Goal: Transaction & Acquisition: Purchase product/service

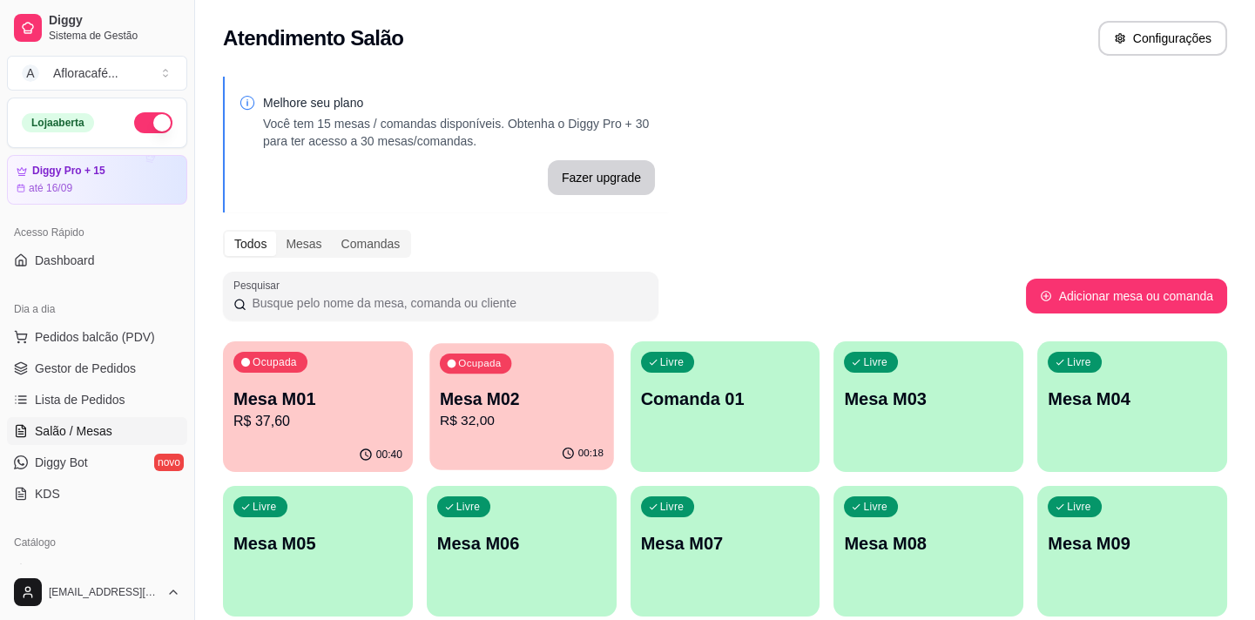
click at [537, 415] on p "R$ 32,00" at bounding box center [522, 421] width 164 height 20
click at [256, 439] on div "01:05" at bounding box center [318, 455] width 190 height 34
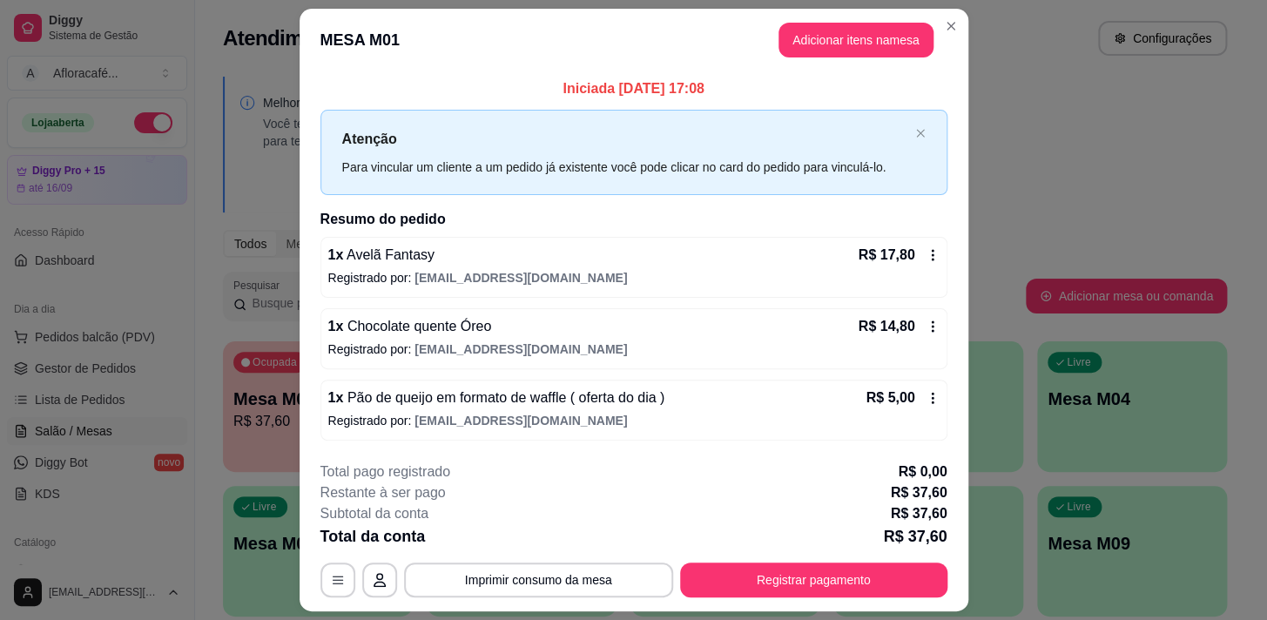
scroll to position [46, 0]
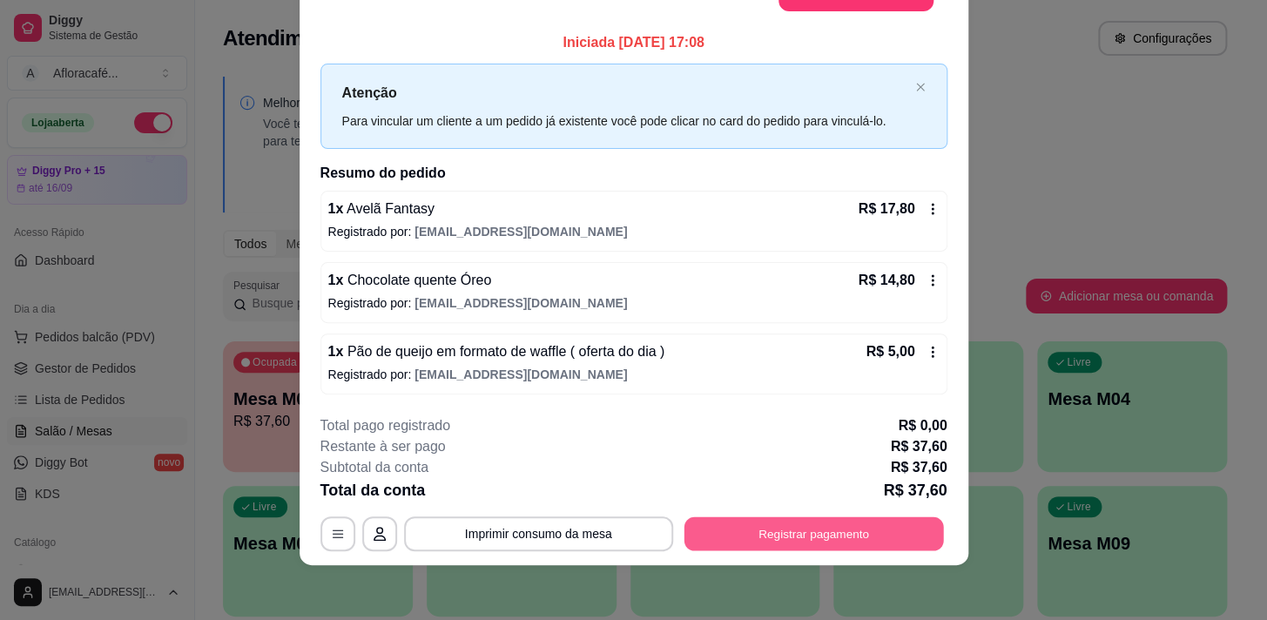
click at [747, 549] on button "Registrar pagamento" at bounding box center [814, 534] width 260 height 34
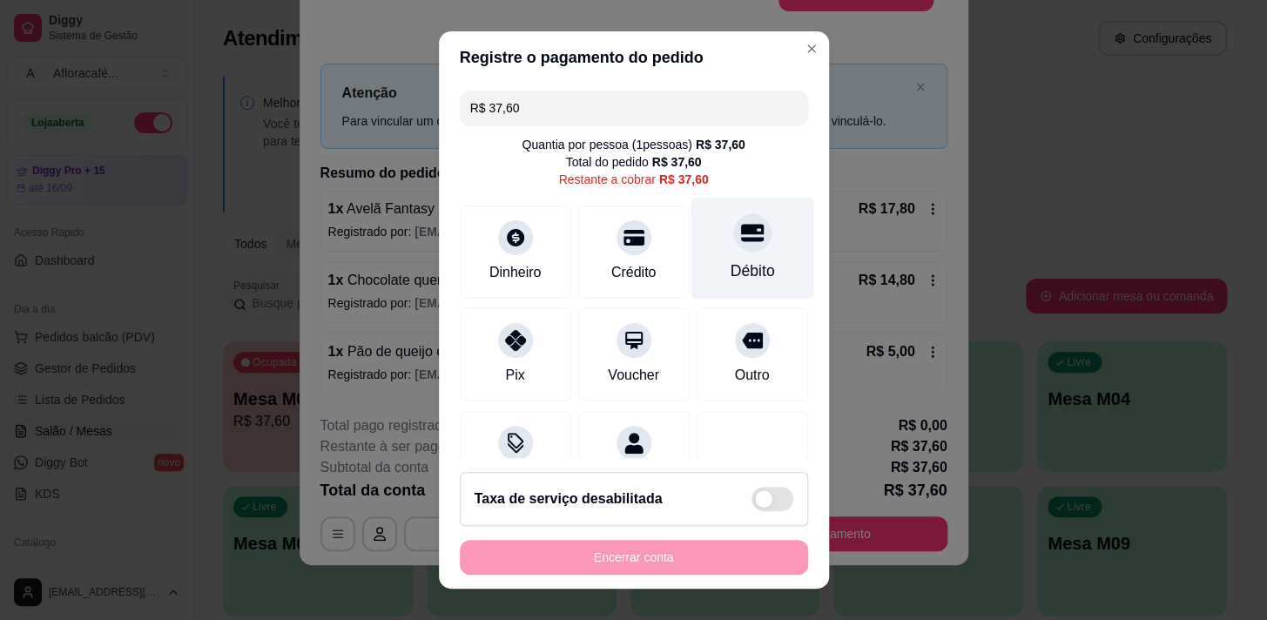
click at [733, 221] on div at bounding box center [752, 232] width 38 height 38
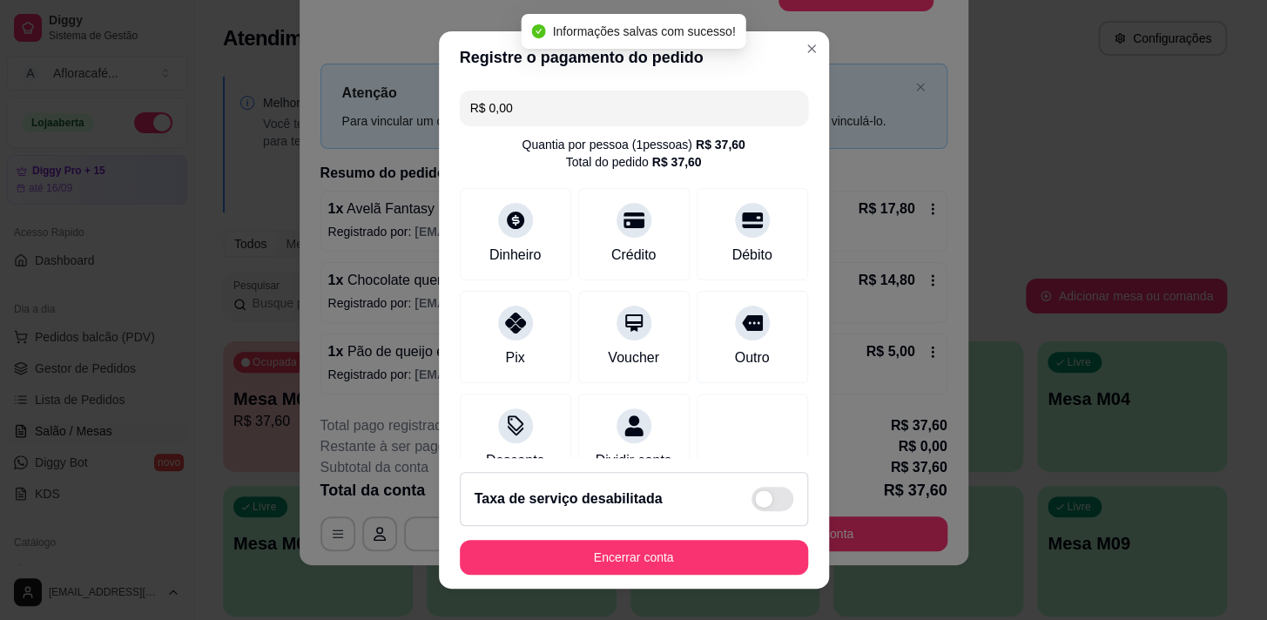
type input "R$ 0,00"
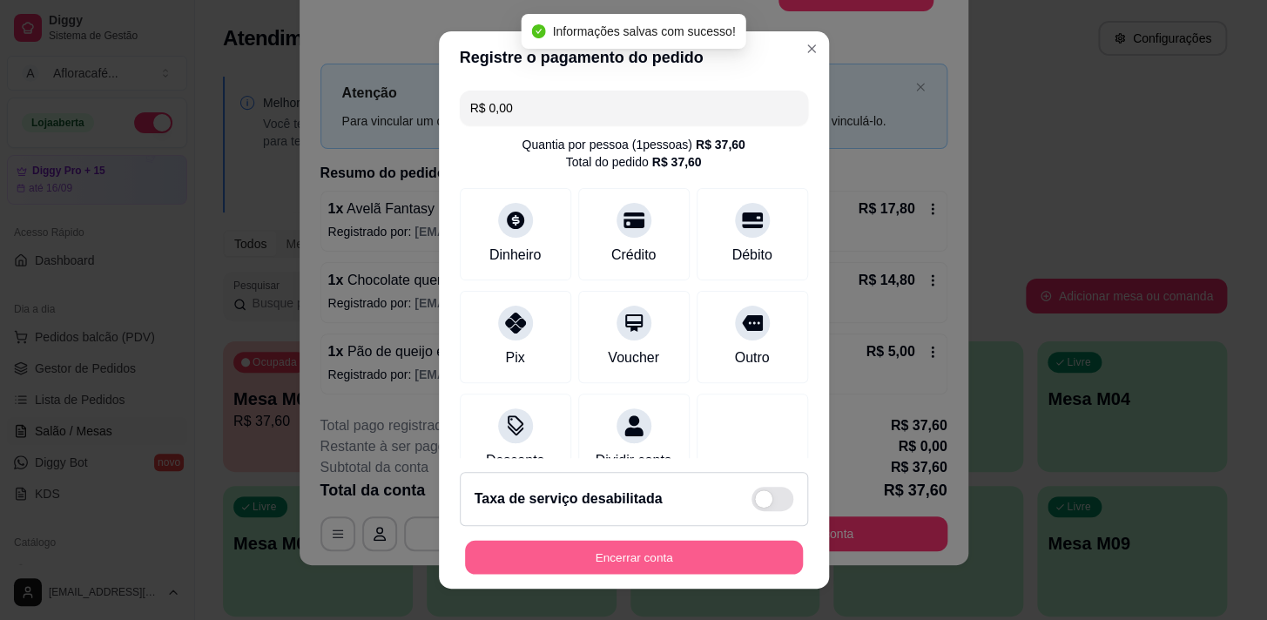
click at [702, 552] on button "Encerrar conta" at bounding box center [634, 558] width 338 height 34
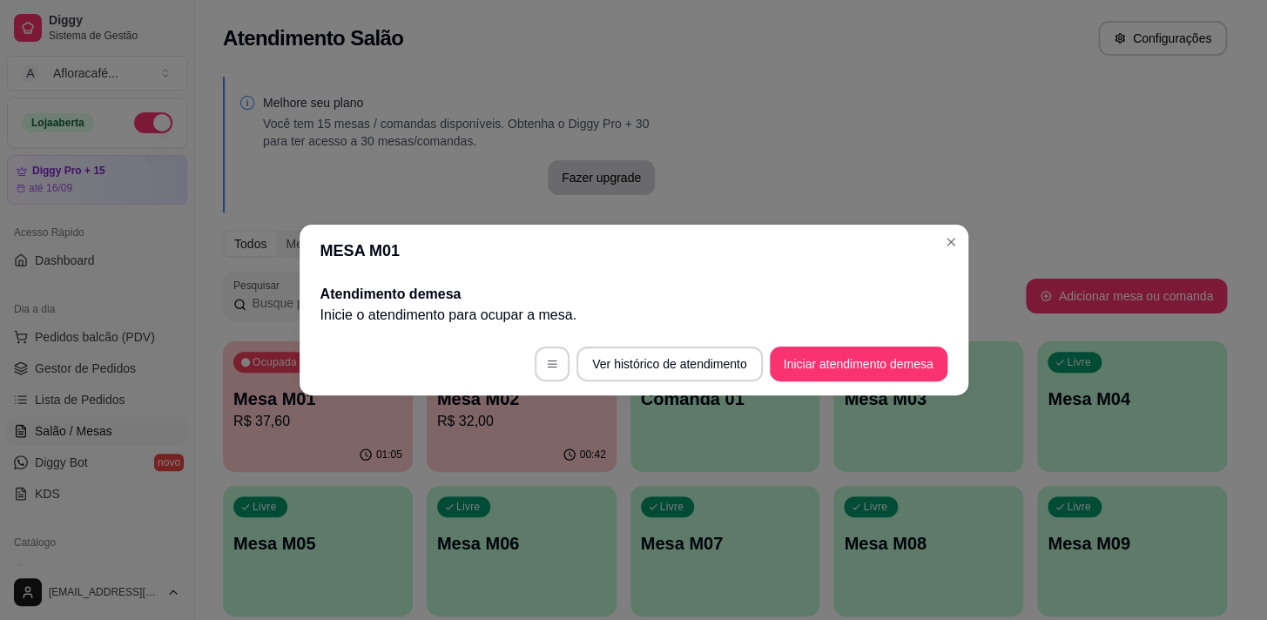
scroll to position [0, 0]
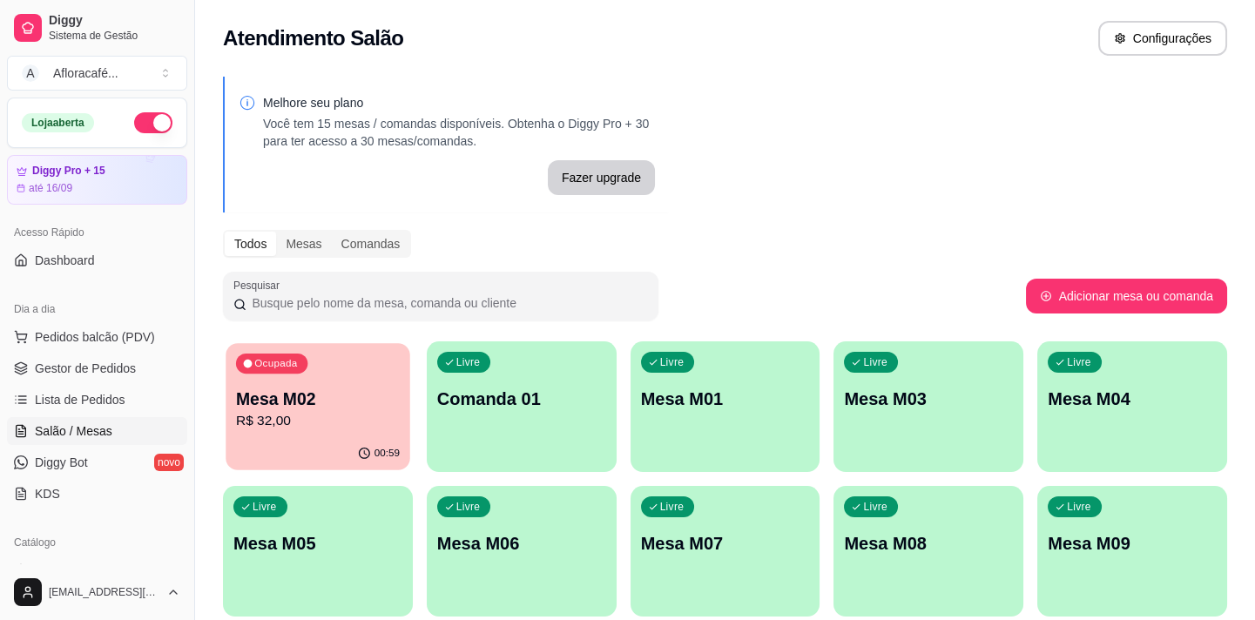
click at [276, 417] on p "R$ 32,00" at bounding box center [318, 421] width 164 height 20
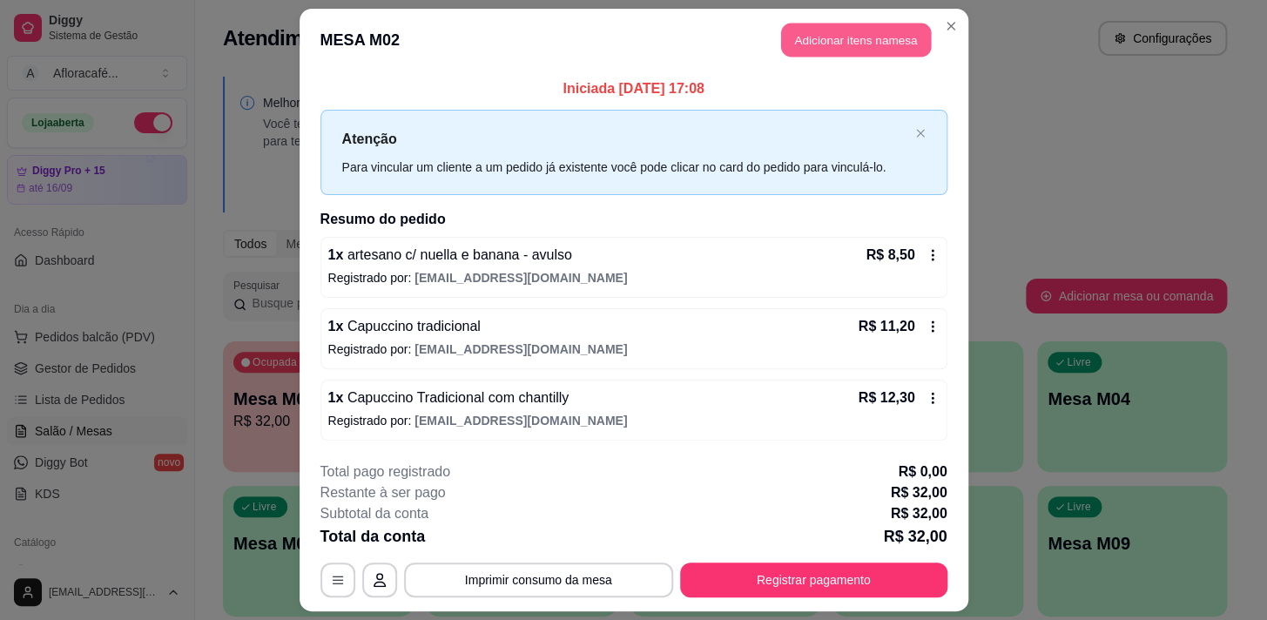
click at [854, 40] on button "Adicionar itens na mesa" at bounding box center [856, 41] width 150 height 34
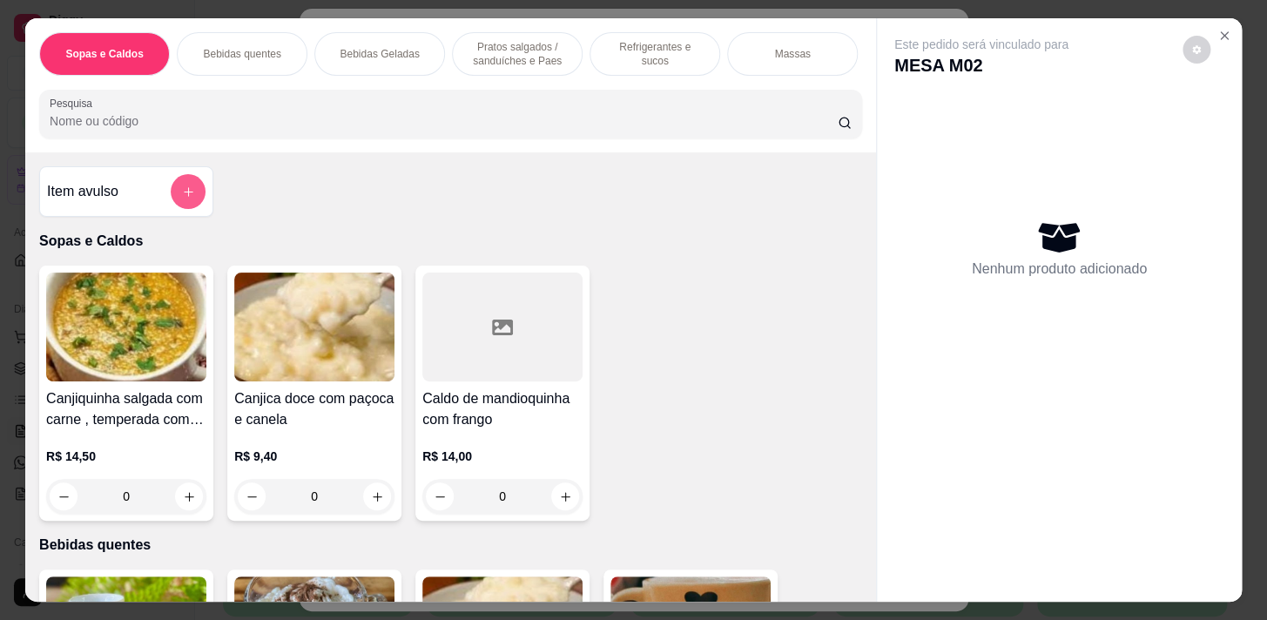
click at [194, 201] on button "add-separate-item" at bounding box center [188, 191] width 35 height 35
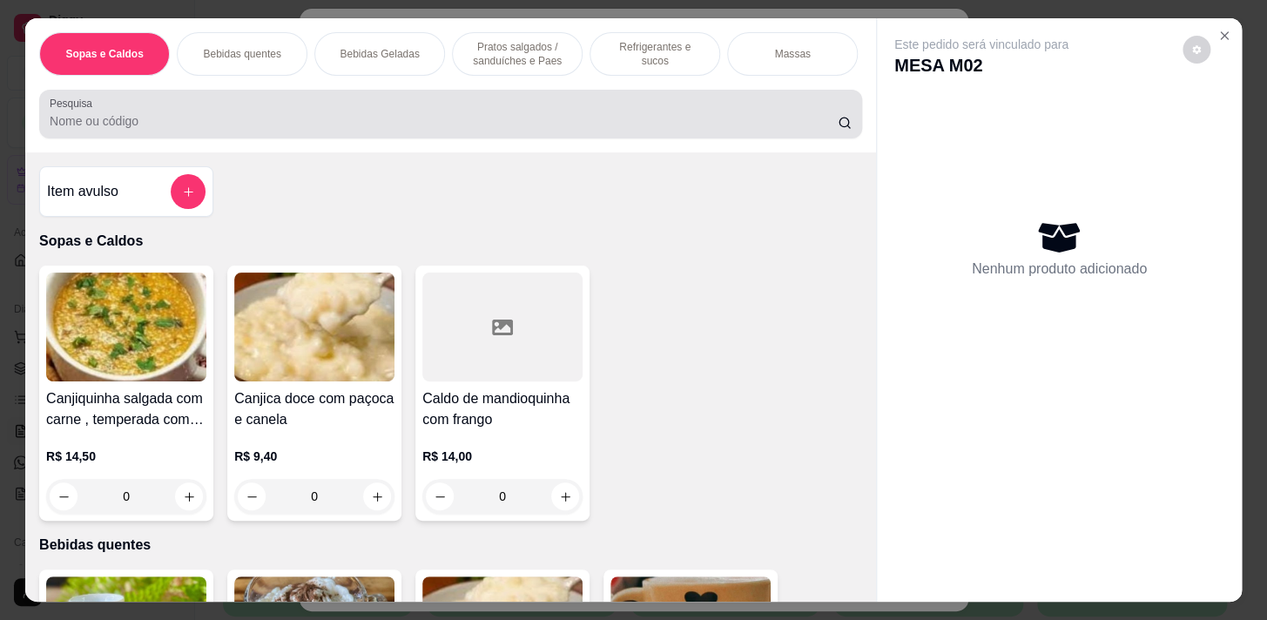
click at [557, 122] on input "Pesquisa" at bounding box center [444, 120] width 788 height 17
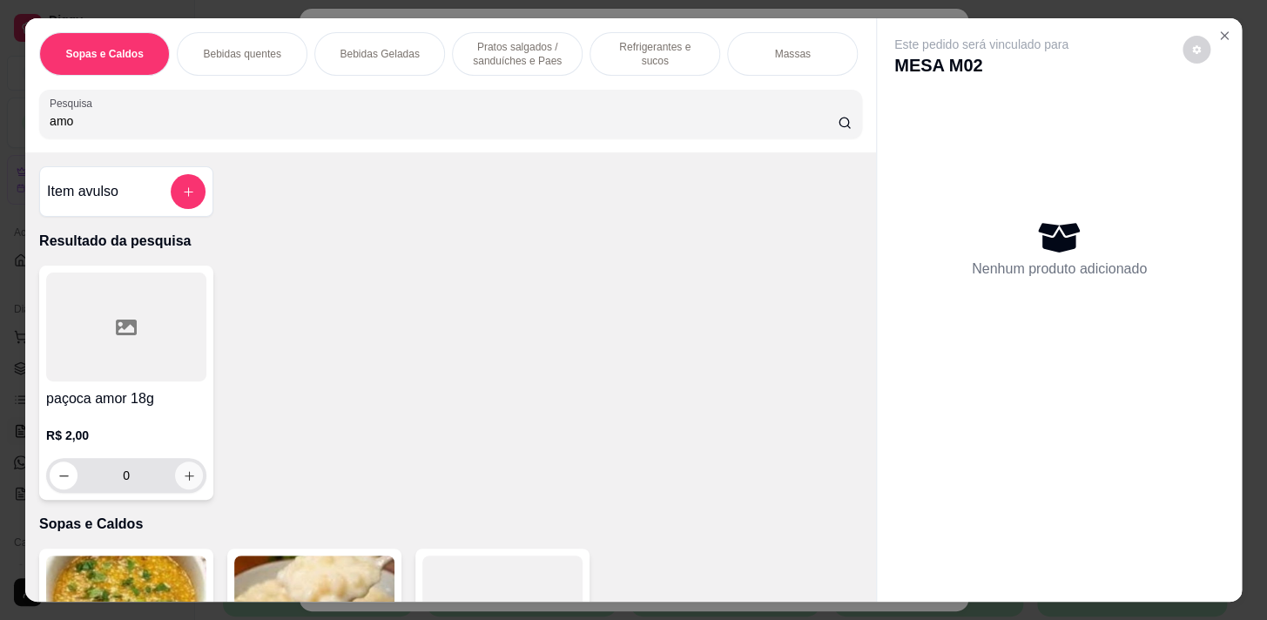
type input "amo"
click at [179, 469] on button "increase-product-quantity" at bounding box center [189, 476] width 27 height 27
type input "1"
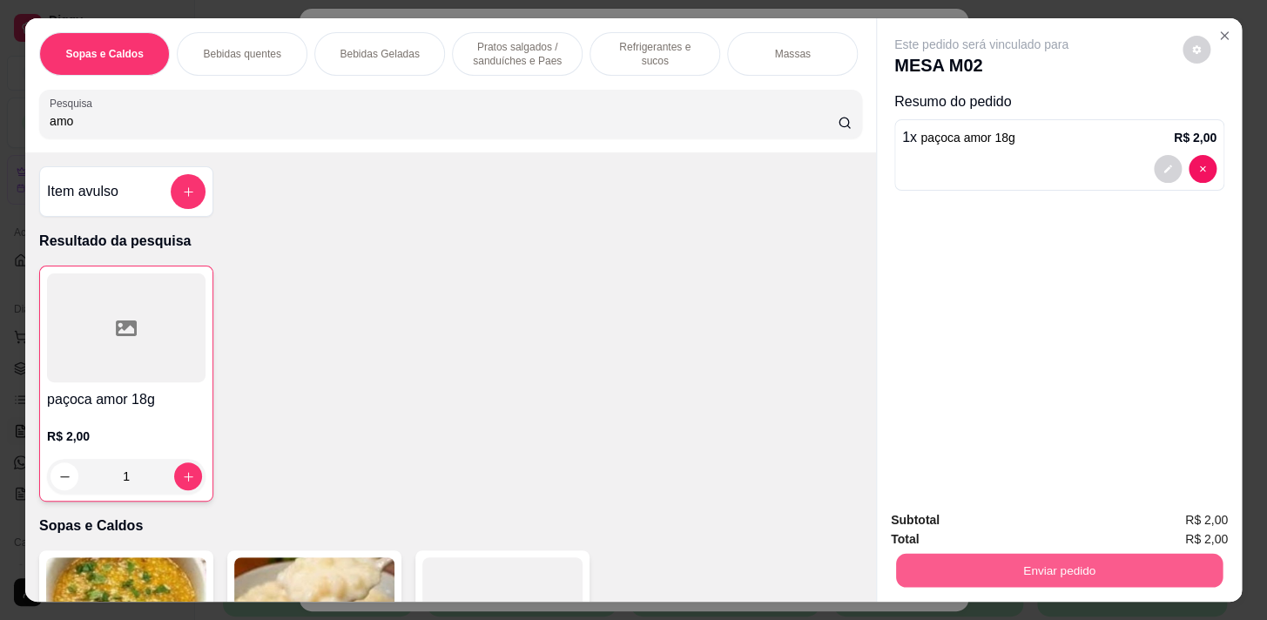
click at [1176, 571] on button "Enviar pedido" at bounding box center [1059, 570] width 327 height 34
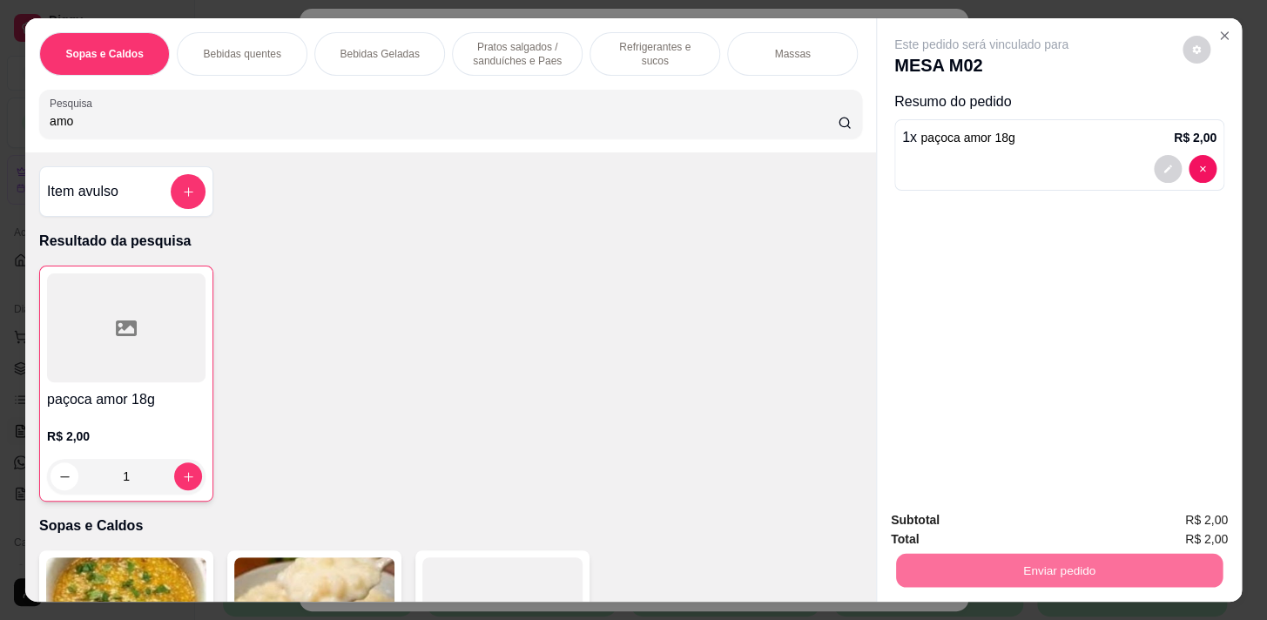
click at [1044, 514] on button "Não registrar e enviar pedido" at bounding box center [1001, 521] width 181 height 33
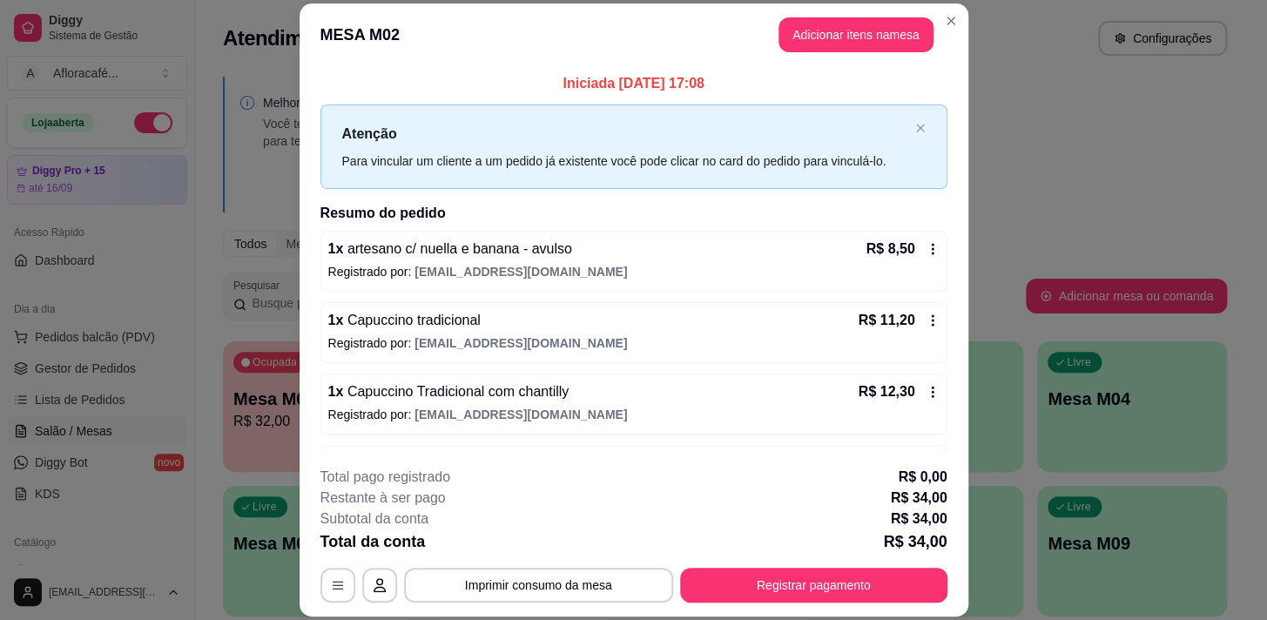
click at [923, 564] on div "**********" at bounding box center [634, 535] width 627 height 136
click at [912, 578] on button "Registrar pagamento" at bounding box center [814, 586] width 260 height 34
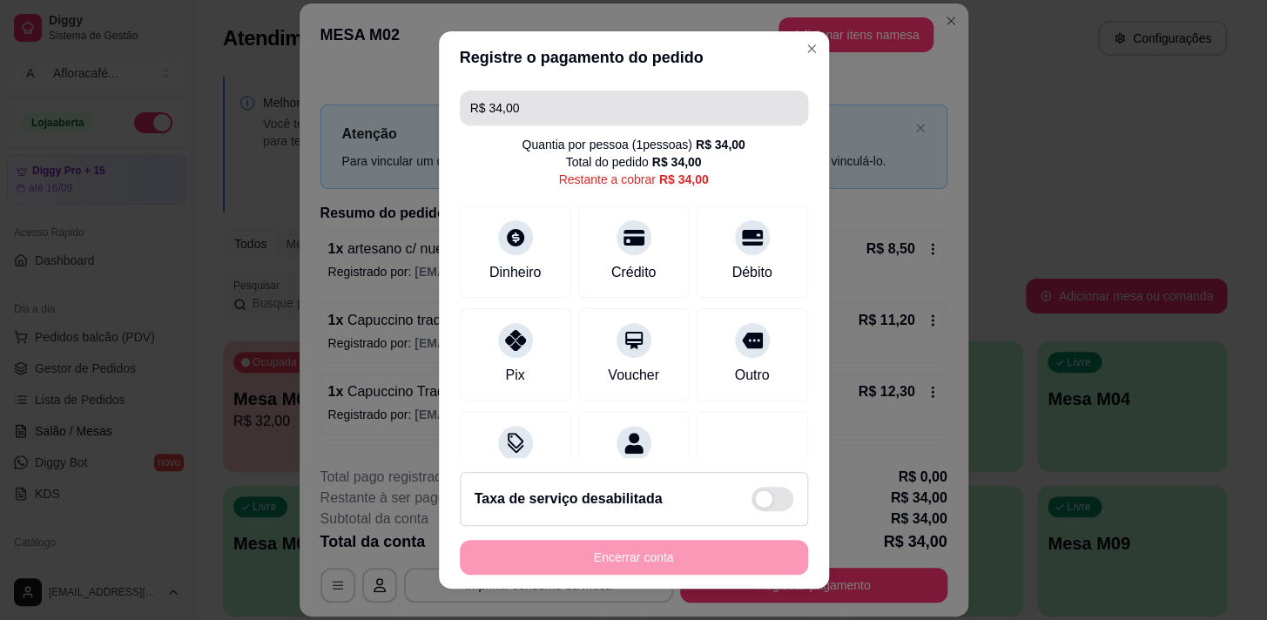
click at [618, 114] on input "R$ 34,00" at bounding box center [634, 108] width 328 height 35
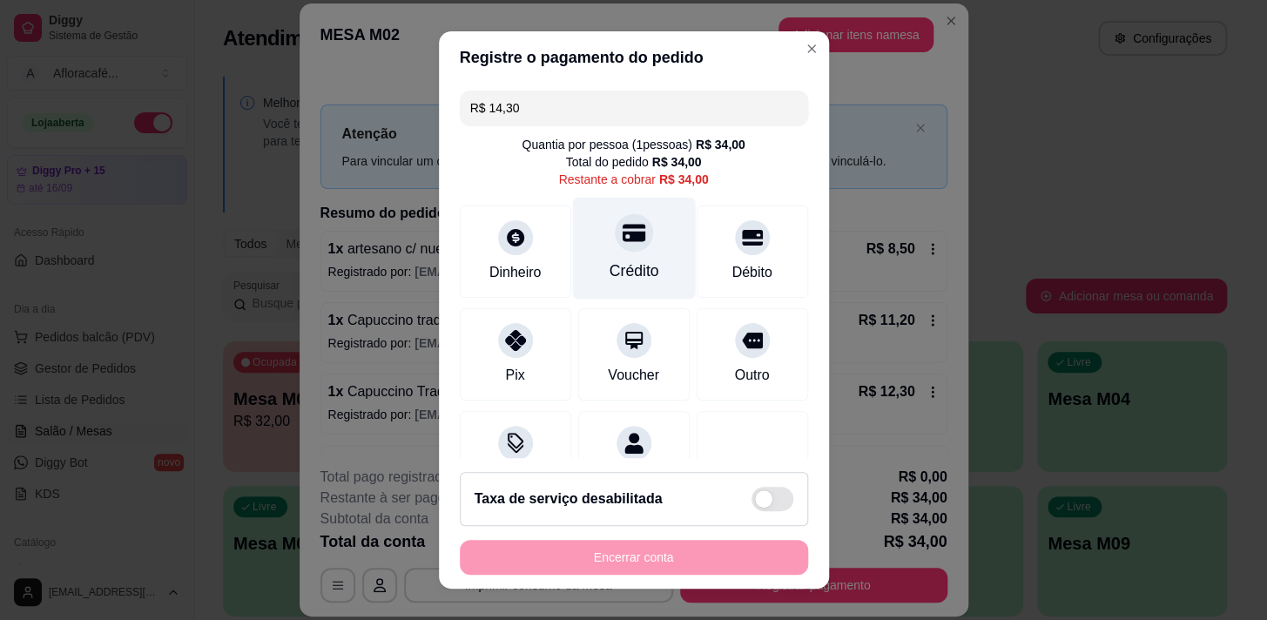
click at [625, 242] on icon at bounding box center [633, 232] width 23 height 23
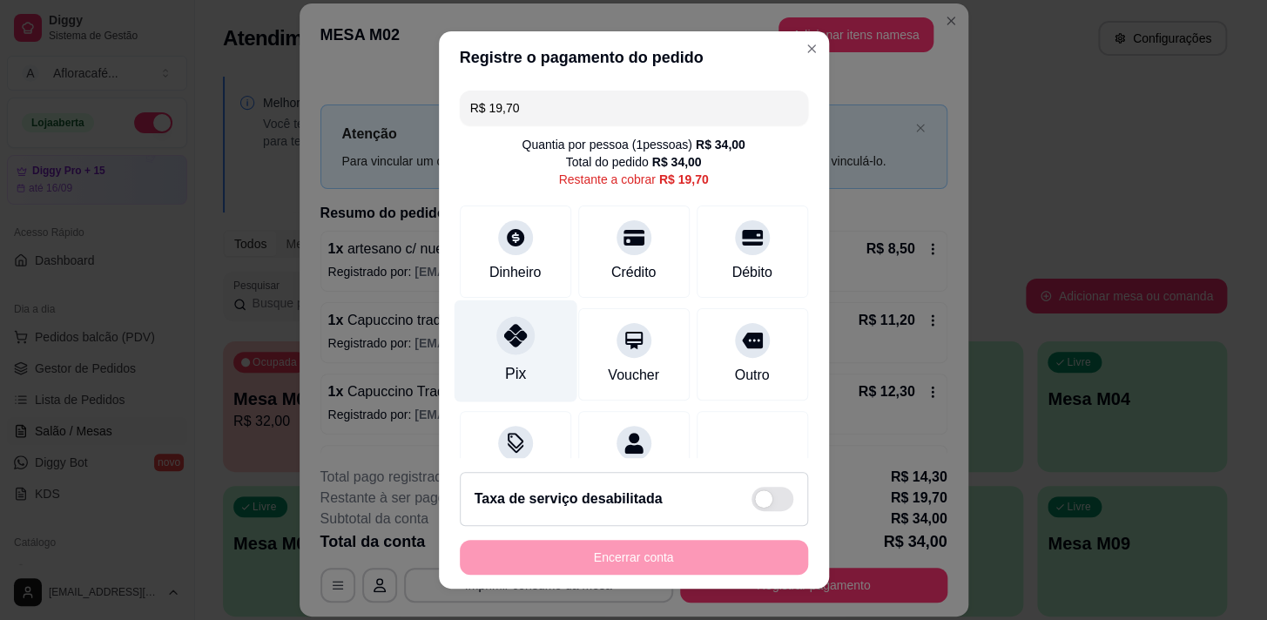
click at [525, 340] on div "Pix" at bounding box center [515, 351] width 123 height 102
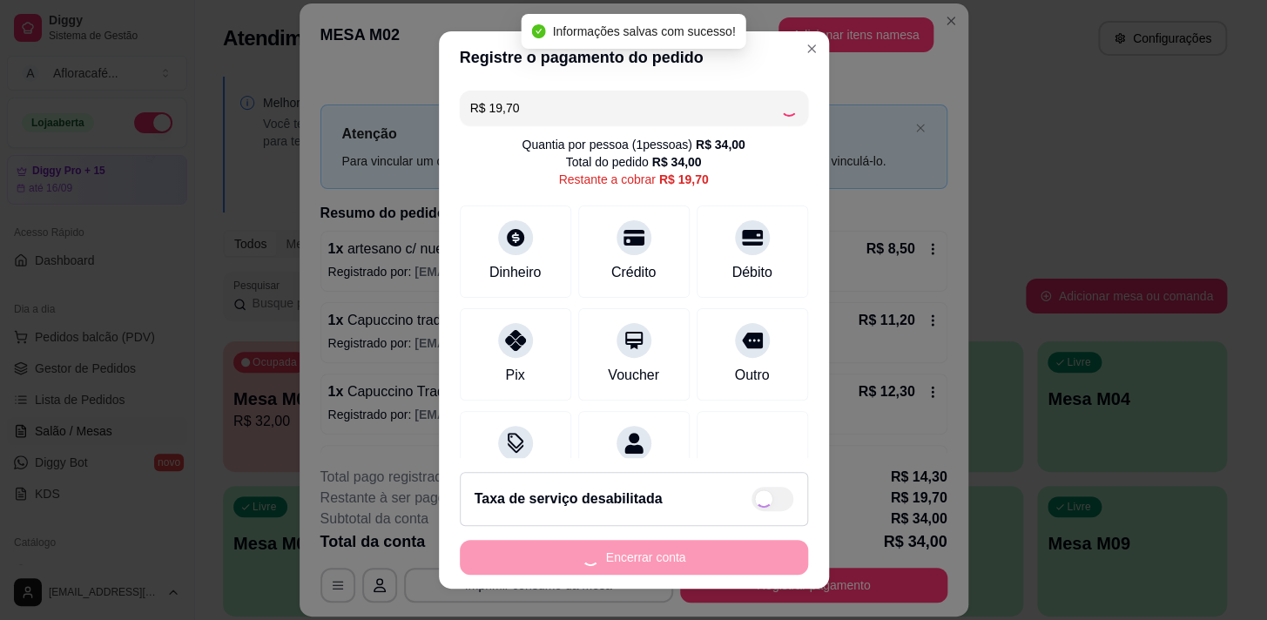
type input "R$ 0,00"
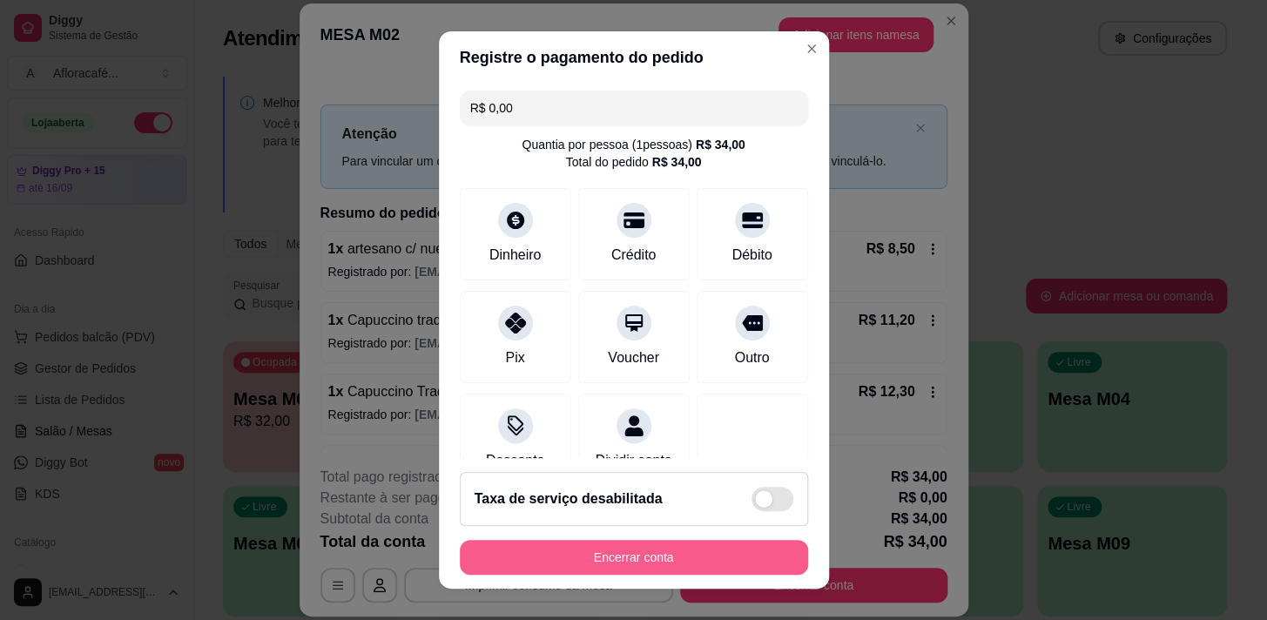
click at [542, 541] on button "Encerrar conta" at bounding box center [634, 557] width 348 height 35
